Goal: Task Accomplishment & Management: Manage account settings

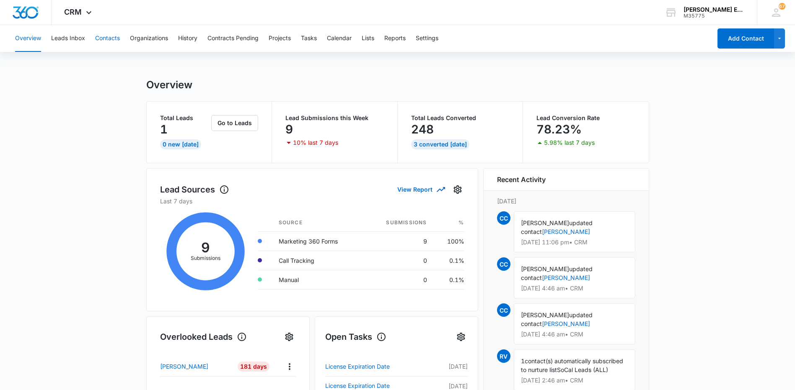
click at [100, 39] on button "Contacts" at bounding box center [107, 38] width 25 height 27
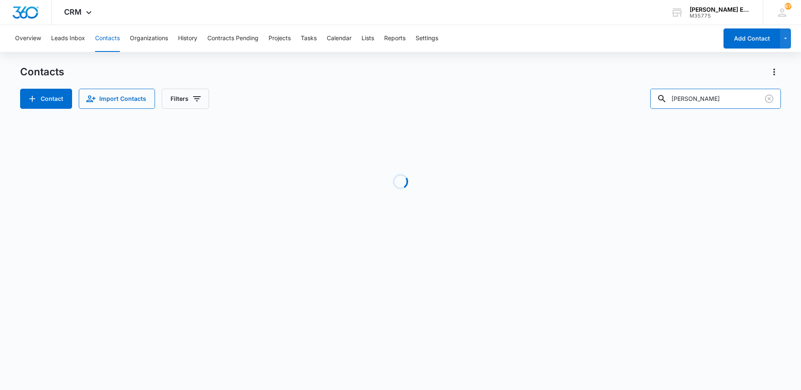
drag, startPoint x: 724, startPoint y: 101, endPoint x: 629, endPoint y: 101, distance: 95.5
click at [629, 101] on div "Contact Import Contacts Filters [PERSON_NAME]" at bounding box center [400, 99] width 761 height 20
type input "[PERSON_NAME]"
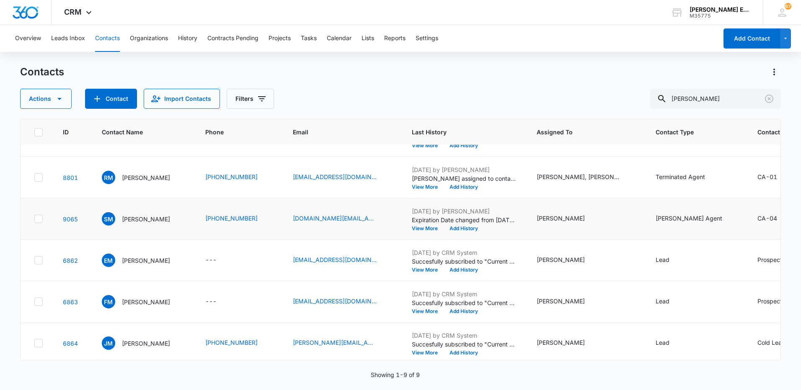
scroll to position [168, 0]
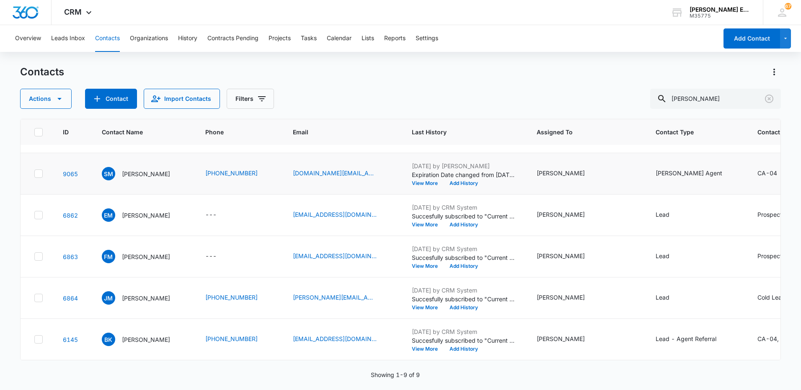
click at [145, 195] on td "SM [PERSON_NAME]" at bounding box center [143, 173] width 103 height 41
click at [145, 178] on p "[PERSON_NAME]" at bounding box center [146, 174] width 48 height 9
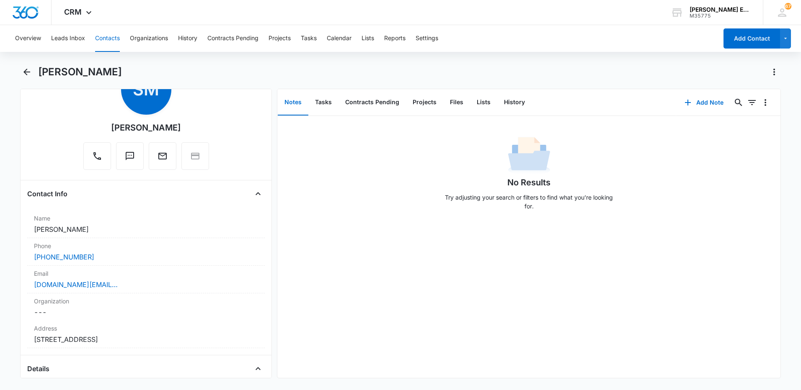
scroll to position [84, 0]
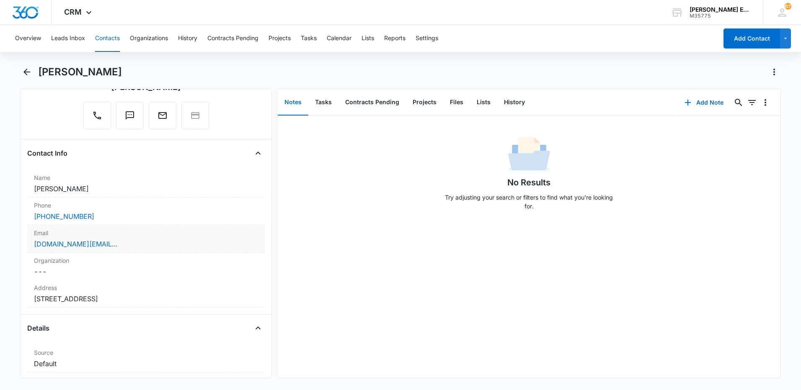
click at [150, 244] on div "[DOMAIN_NAME][EMAIL_ADDRESS][DOMAIN_NAME]" at bounding box center [146, 244] width 224 height 10
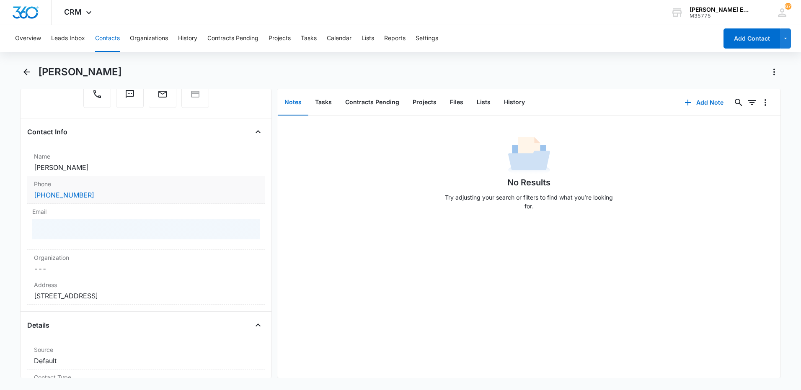
scroll to position [126, 0]
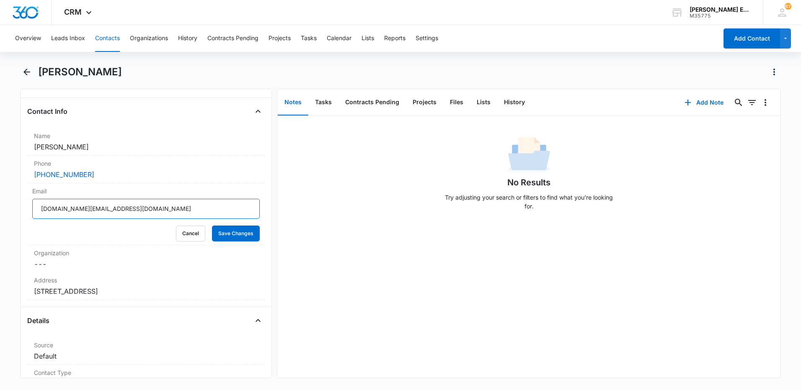
drag, startPoint x: 152, startPoint y: 215, endPoint x: 18, endPoint y: 206, distance: 133.9
click at [18, 206] on main "[PERSON_NAME] Remove SM [PERSON_NAME] Contact Info Name Cancel Save Changes [PE…" at bounding box center [400, 226] width 801 height 323
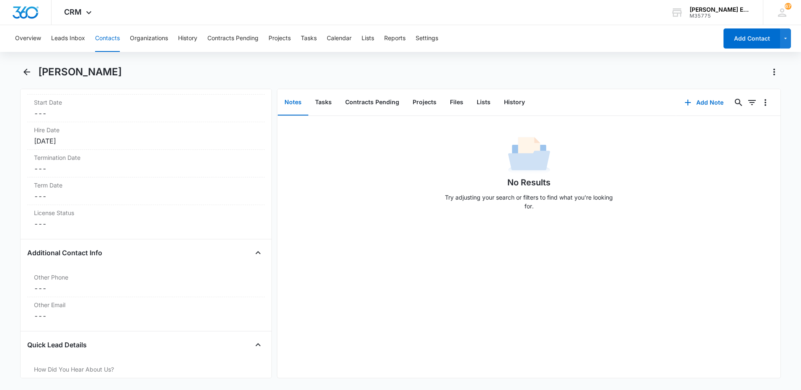
scroll to position [1006, 0]
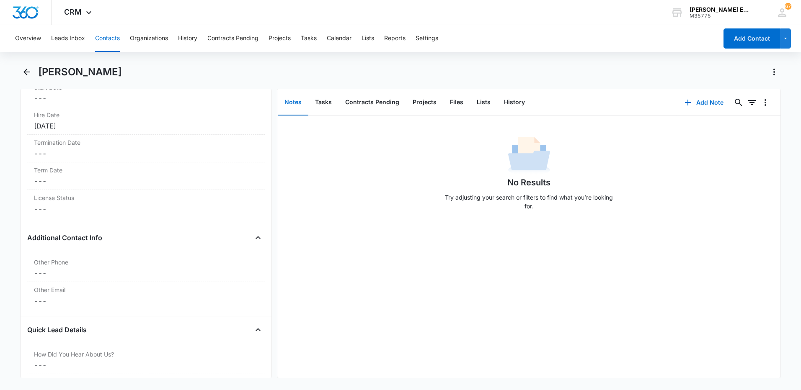
click at [89, 313] on div "Additional Contact Info Other Phone Cancel Save Changes --- Other Email Cancel …" at bounding box center [146, 273] width 238 height 85
click at [109, 304] on dd "Cancel Save Changes ---" at bounding box center [146, 301] width 224 height 10
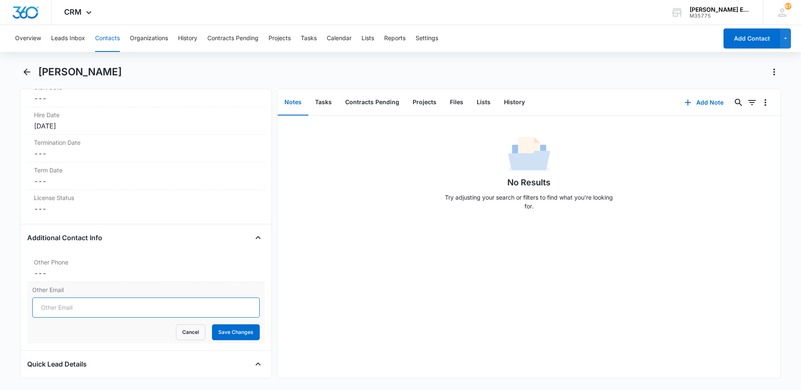
click at [107, 305] on input "Other Email" at bounding box center [145, 308] width 227 height 20
paste input "[DOMAIN_NAME][EMAIL_ADDRESS][DOMAIN_NAME]"
type input "[DOMAIN_NAME][EMAIL_ADDRESS][DOMAIN_NAME]"
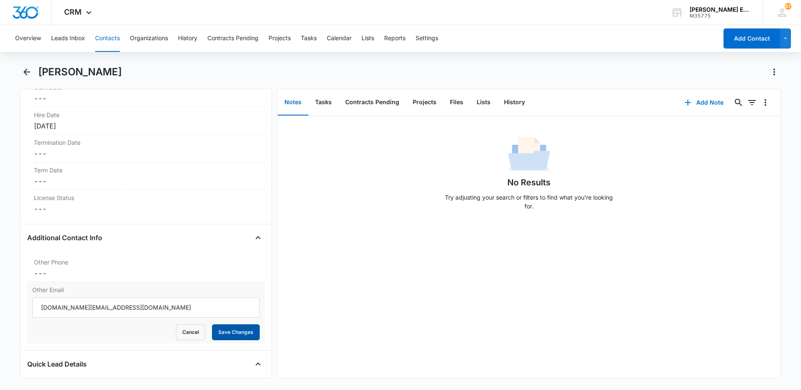
click at [236, 332] on button "Save Changes" at bounding box center [236, 333] width 48 height 16
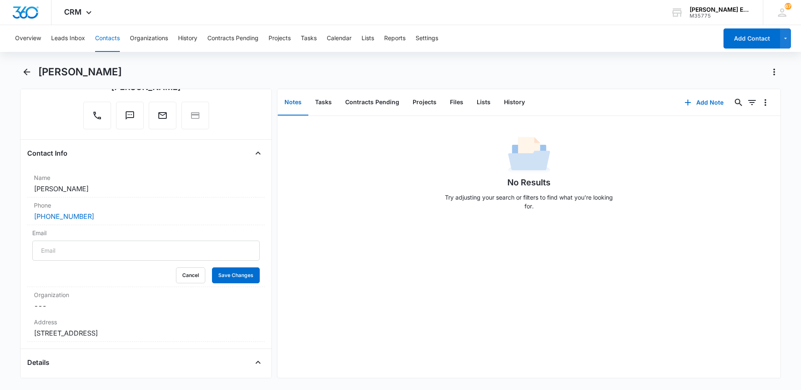
scroll to position [0, 0]
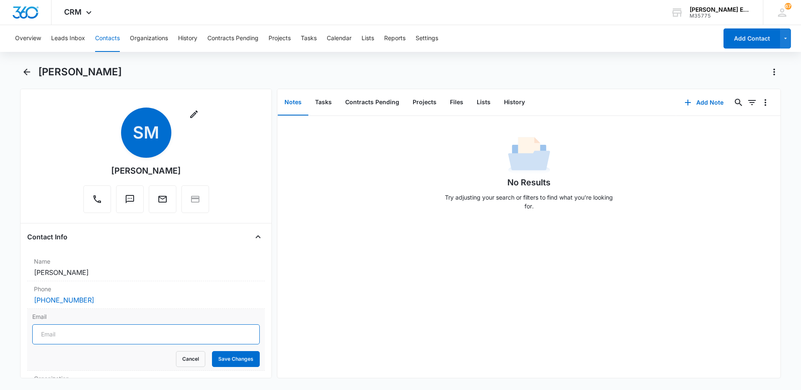
click at [103, 335] on input "Email" at bounding box center [145, 335] width 227 height 20
paste input "[EMAIL_ADDRESS][DOMAIN_NAME]"
type input "[EMAIL_ADDRESS][DOMAIN_NAME]"
click at [234, 356] on button "Save Changes" at bounding box center [236, 360] width 48 height 16
